Goal: Check status: Check status

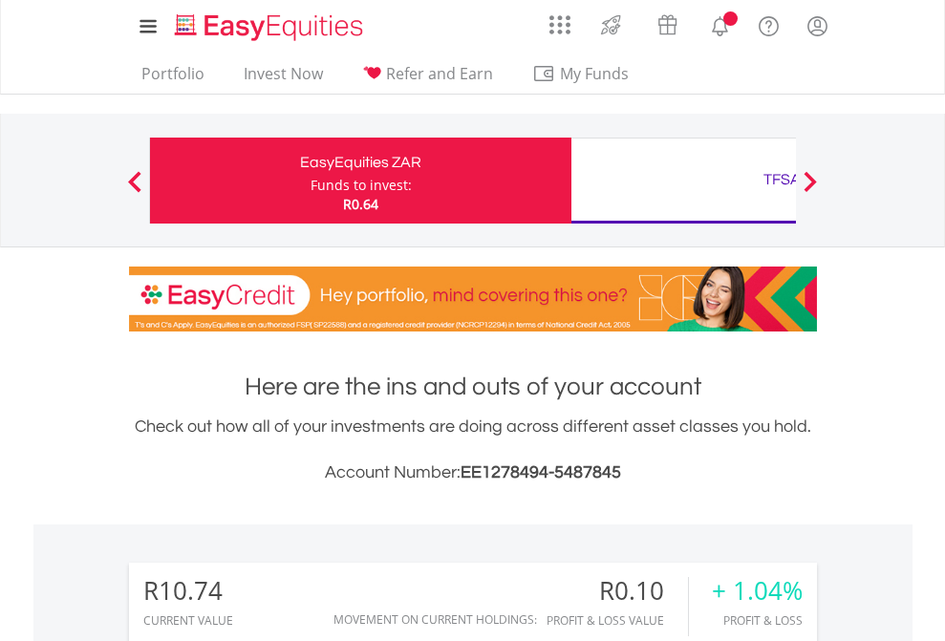
scroll to position [183, 300]
click at [310, 181] on div "Funds to invest:" at bounding box center [360, 185] width 101 height 19
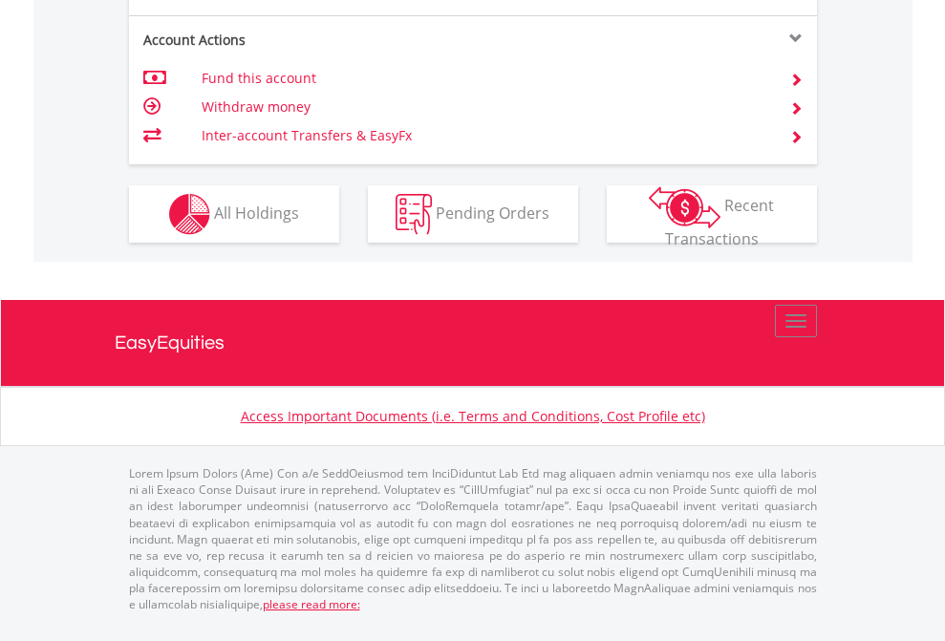
scroll to position [1667, 0]
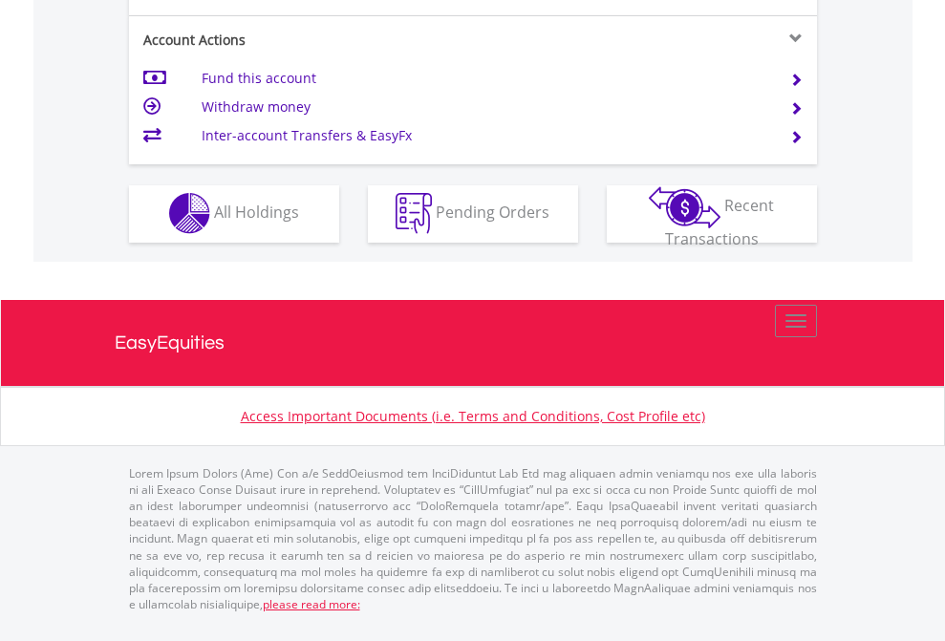
scroll to position [1786, 0]
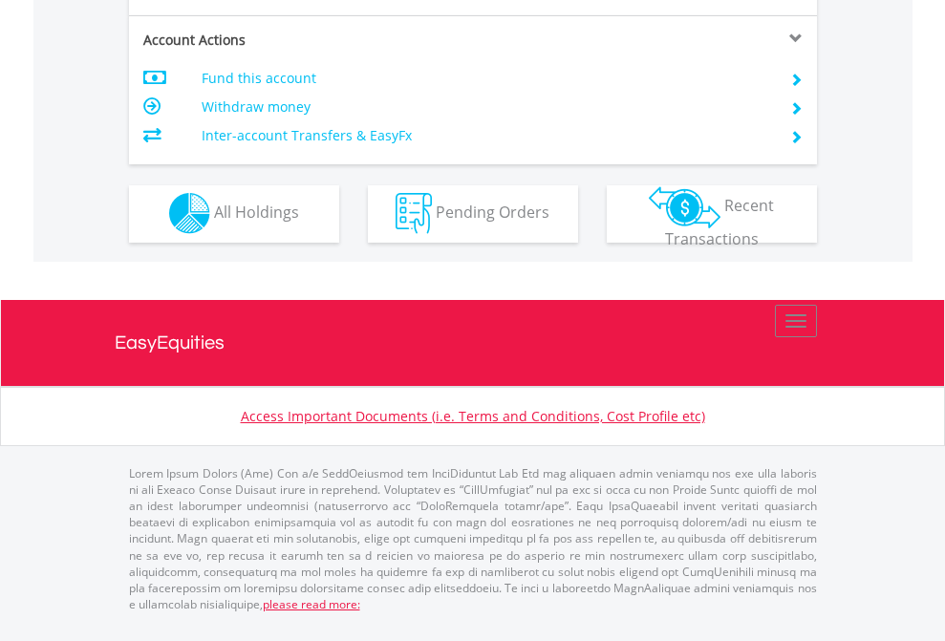
scroll to position [1786, 0]
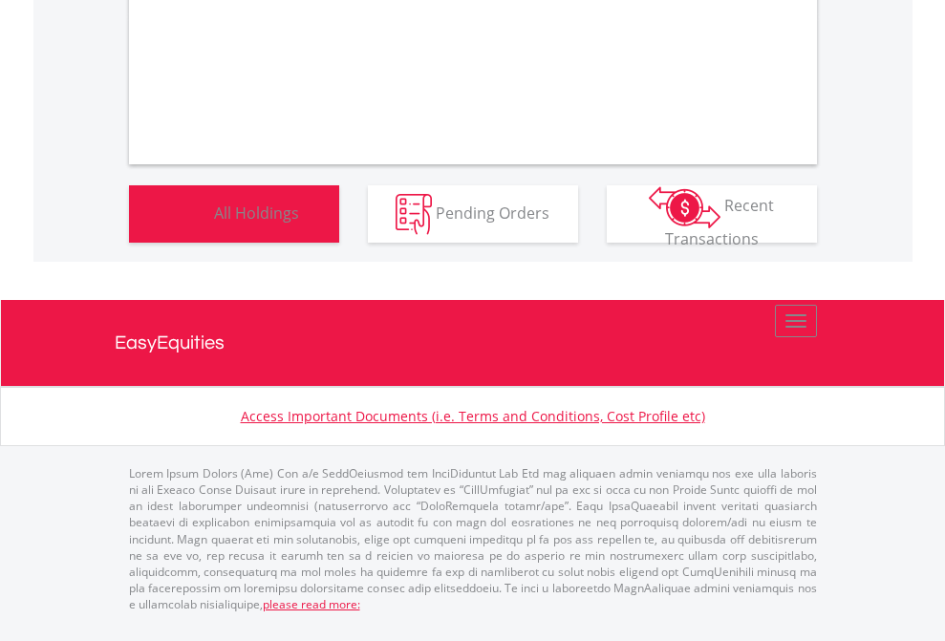
click at [214, 223] on span "All Holdings" at bounding box center [256, 212] width 85 height 21
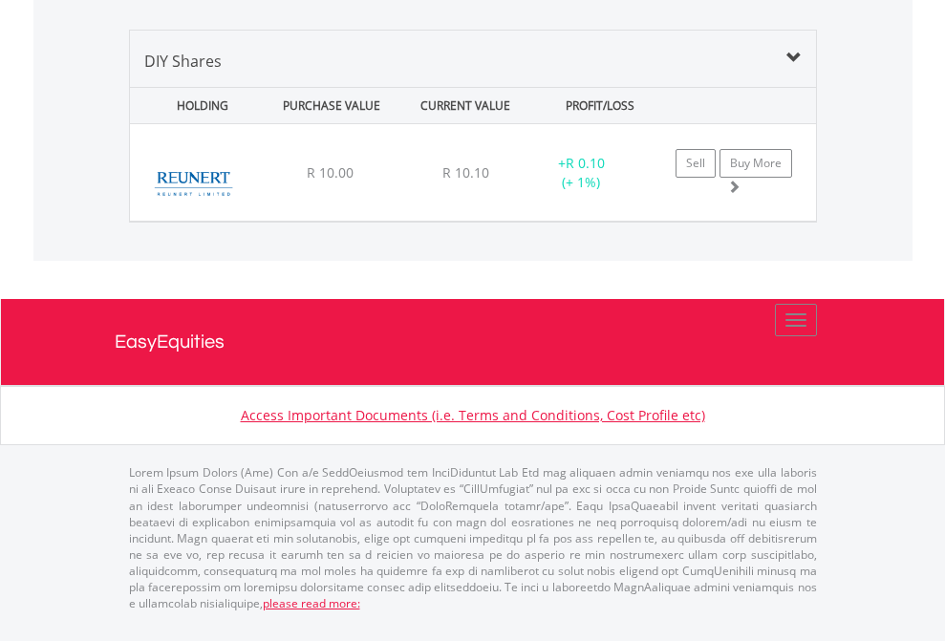
scroll to position [183, 300]
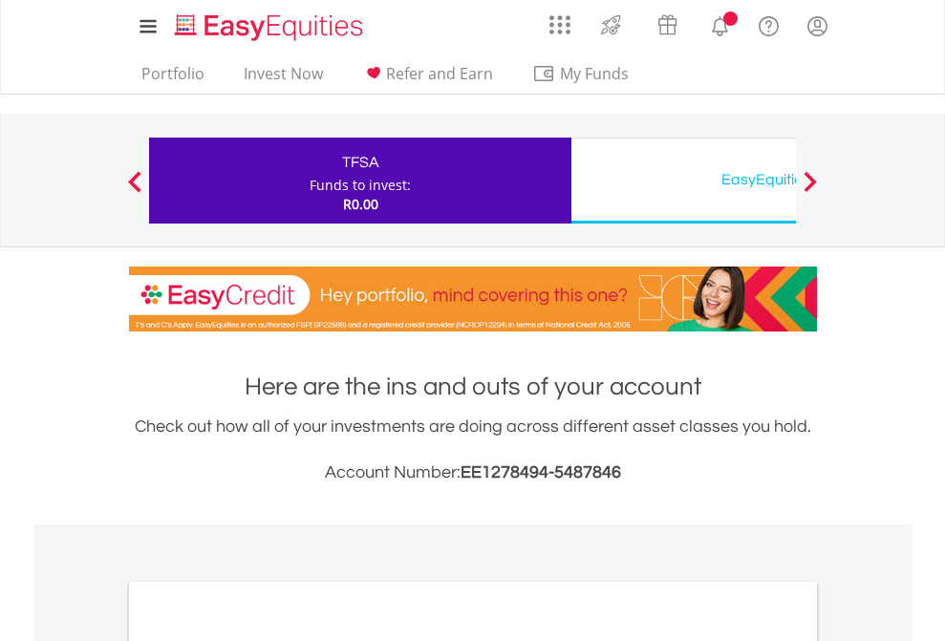
scroll to position [1148, 0]
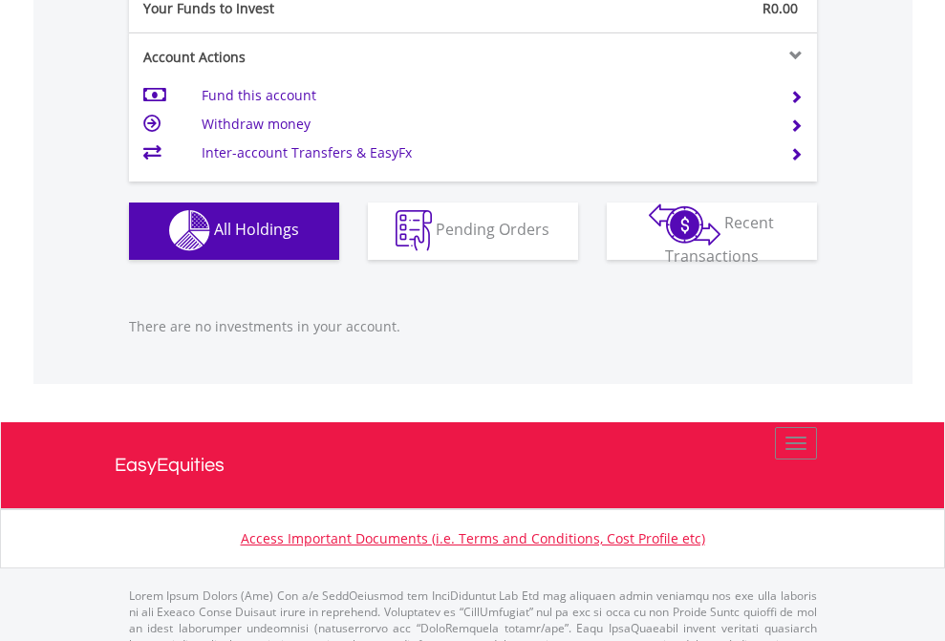
scroll to position [1891, 0]
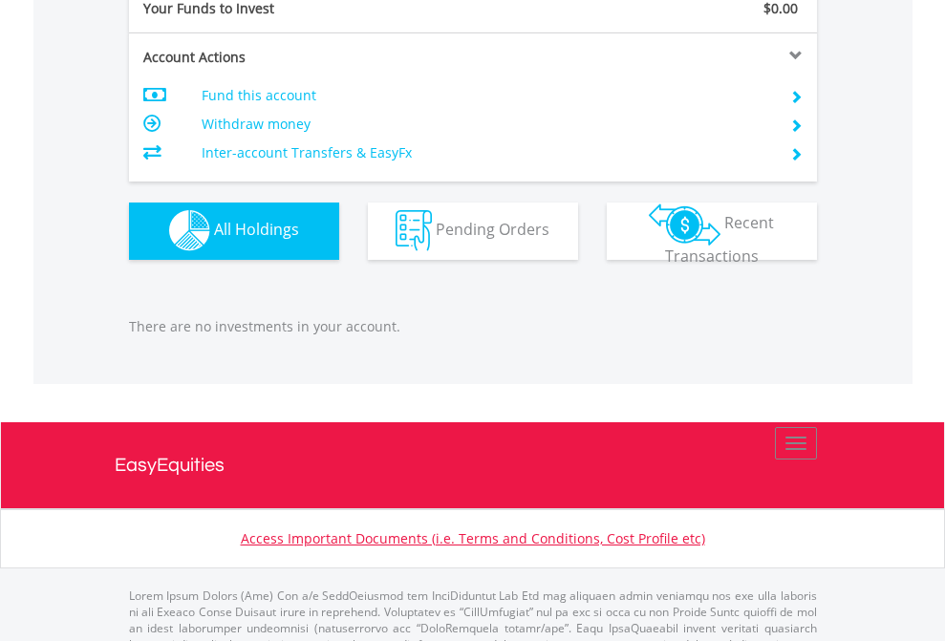
scroll to position [1891, 0]
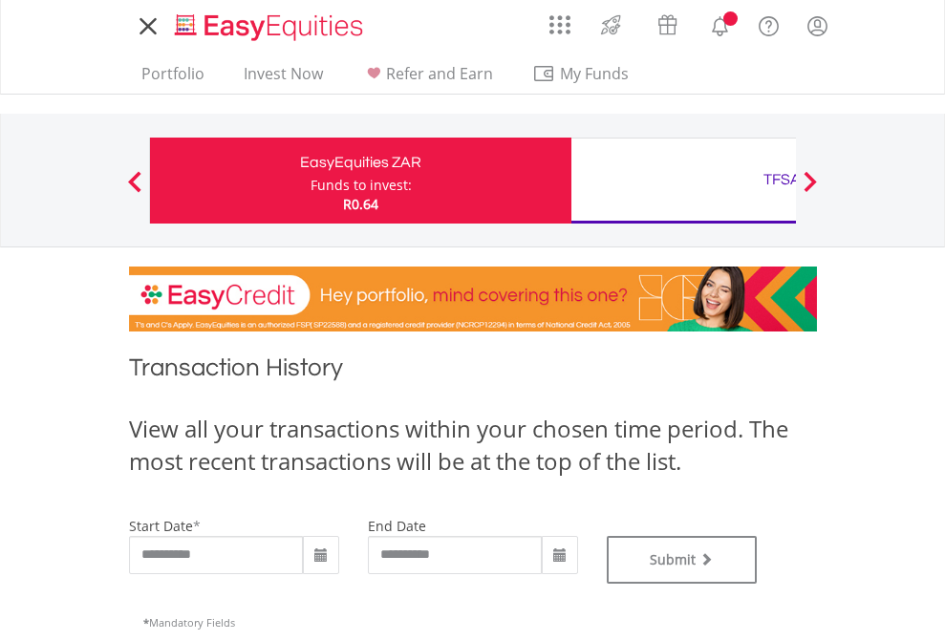
type input "**********"
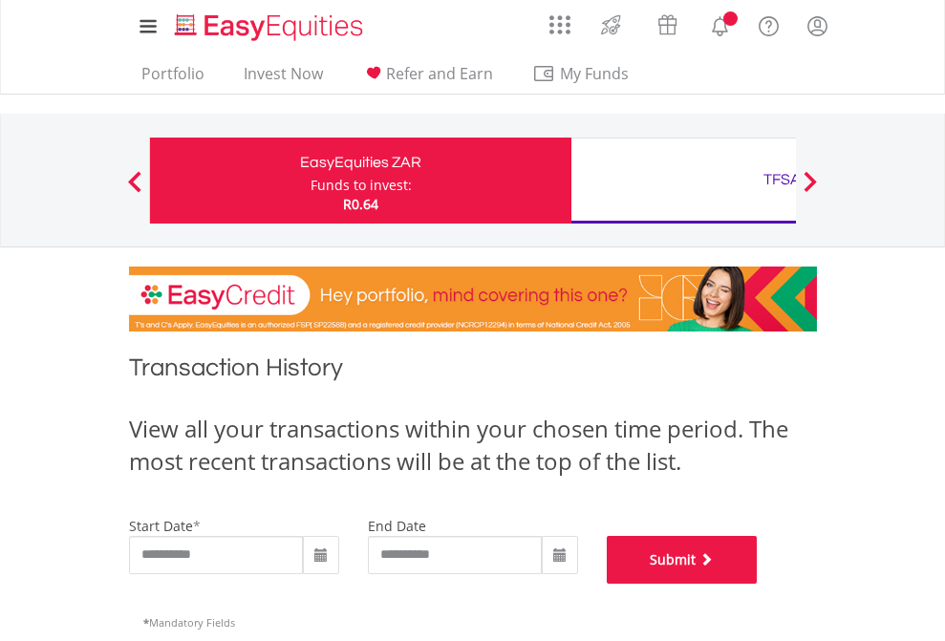
click at [758, 584] on button "Submit" at bounding box center [682, 560] width 151 height 48
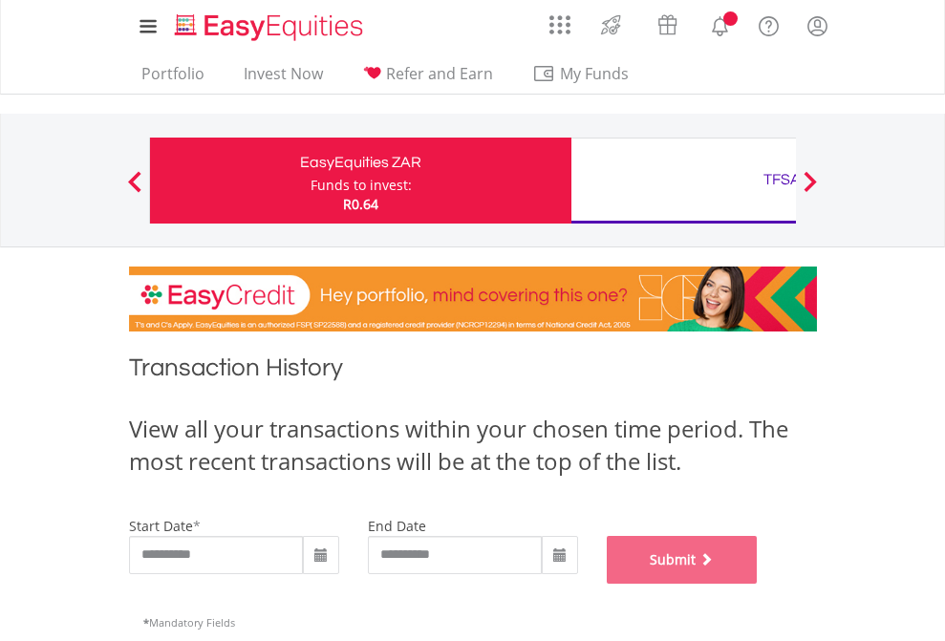
scroll to position [775, 0]
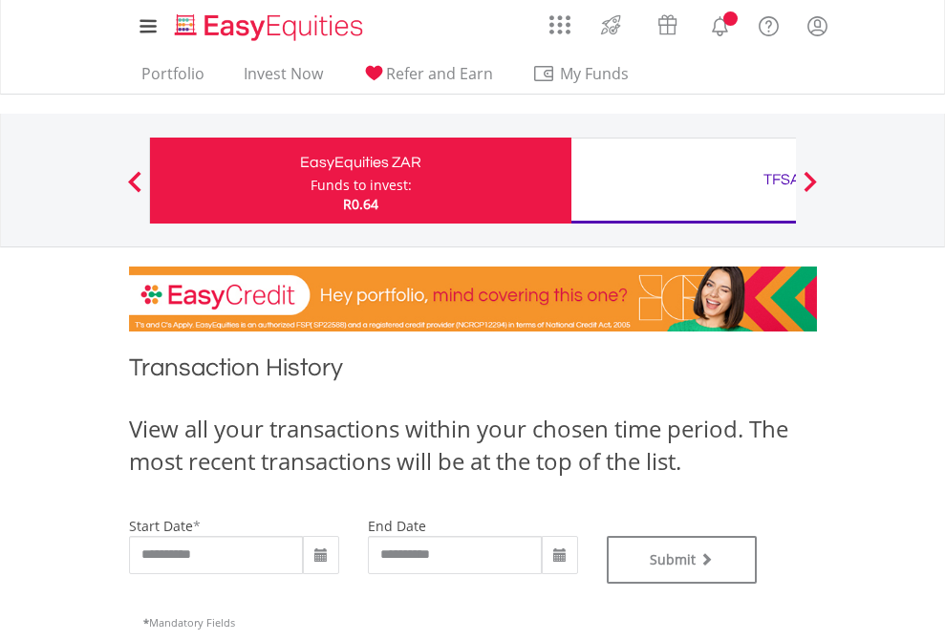
click at [683, 181] on div "TFSA" at bounding box center [782, 179] width 398 height 27
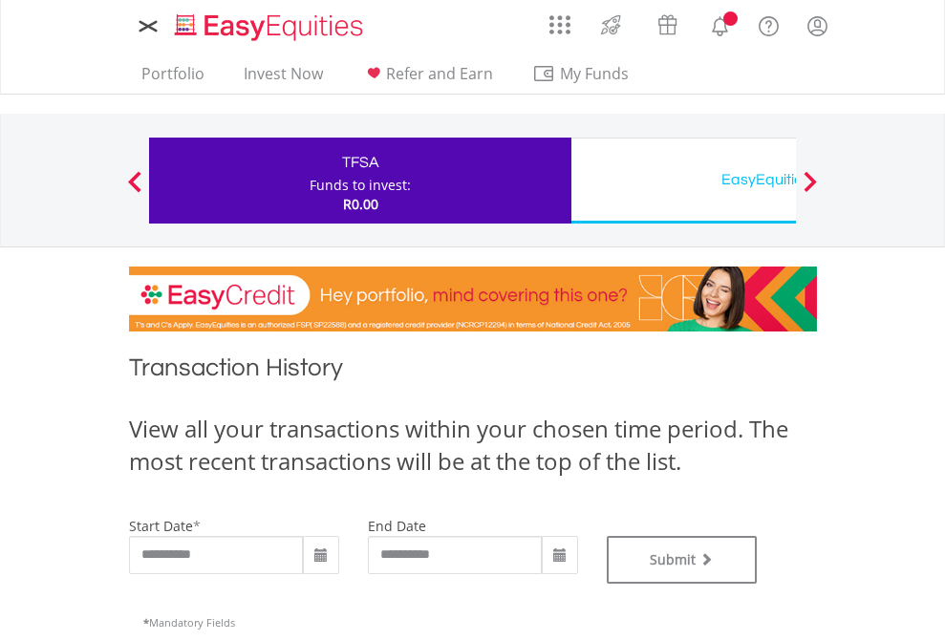
type input "**********"
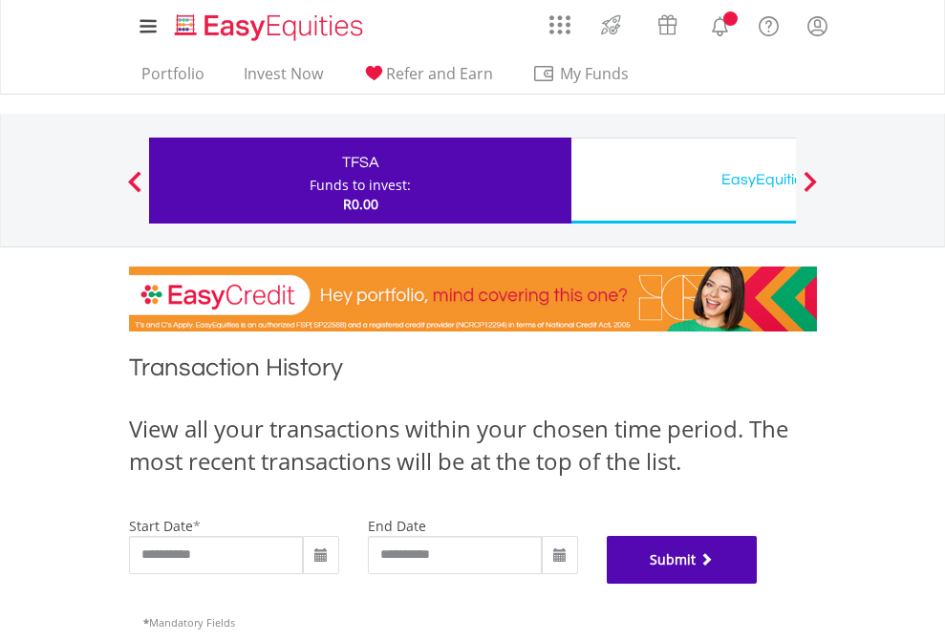
click at [758, 584] on button "Submit" at bounding box center [682, 560] width 151 height 48
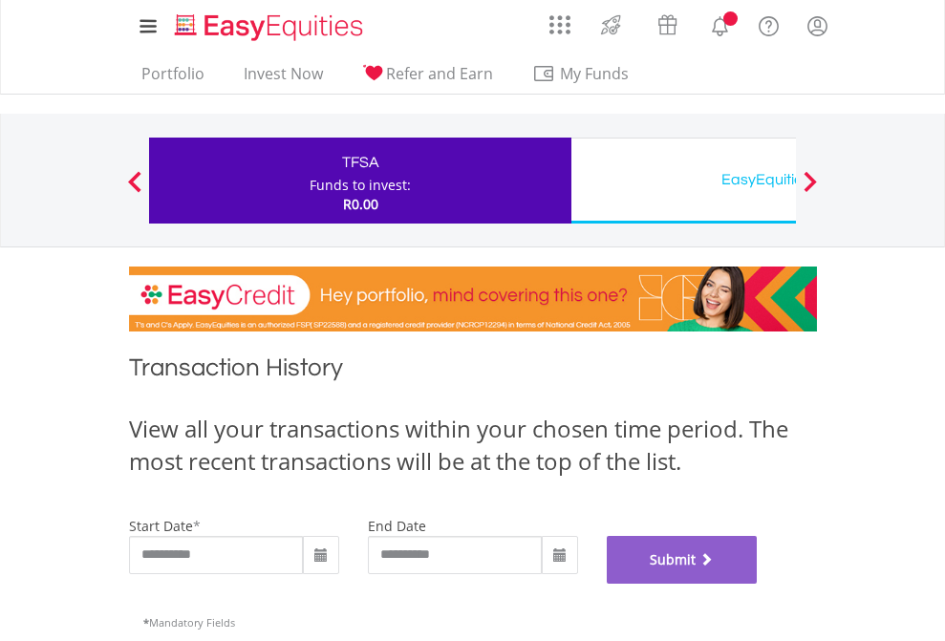
scroll to position [775, 0]
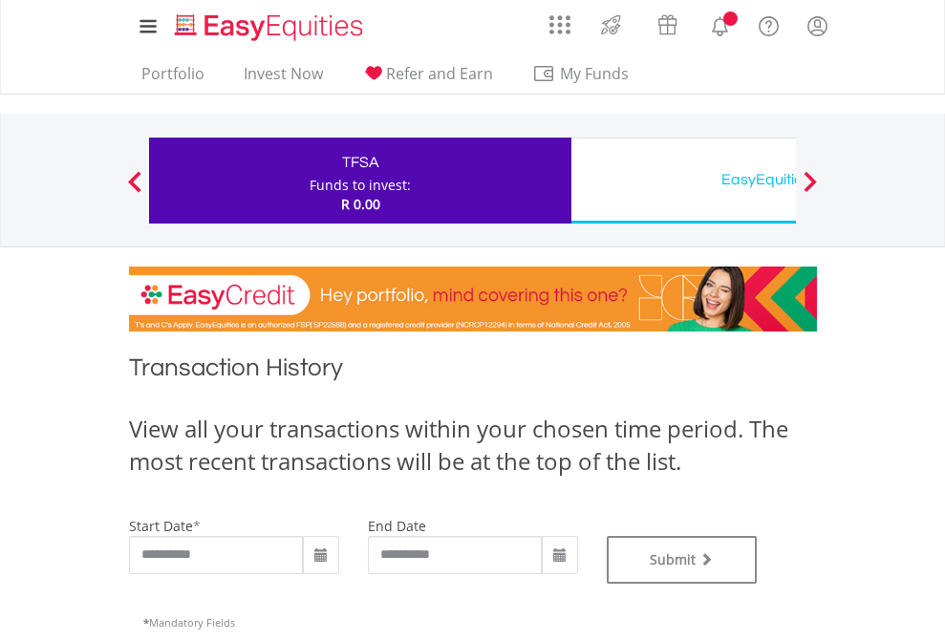
click at [683, 181] on div "EasyEquities USD" at bounding box center [782, 179] width 398 height 27
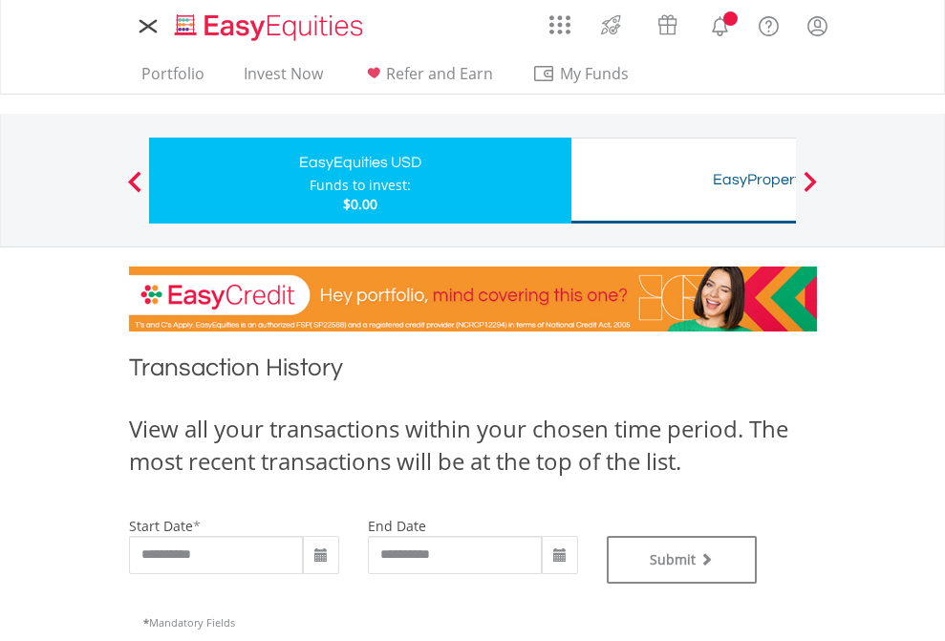
type input "**********"
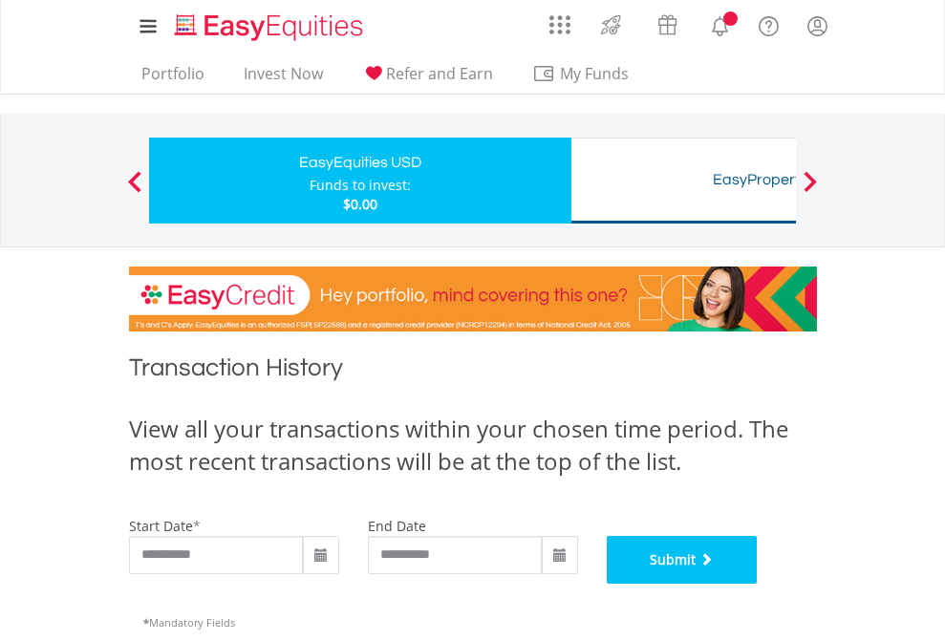
click at [758, 584] on button "Submit" at bounding box center [682, 560] width 151 height 48
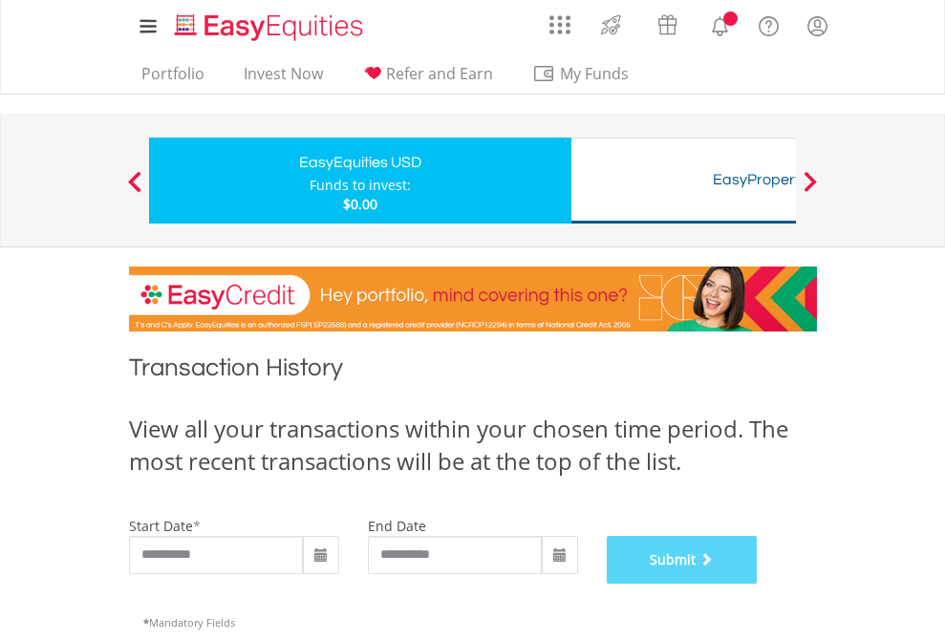
scroll to position [775, 0]
